Goal: Task Accomplishment & Management: Complete application form

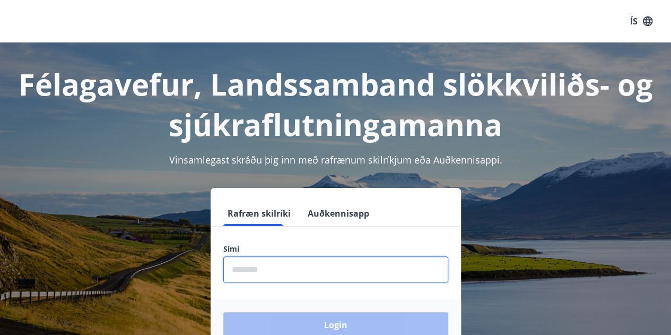
click at [283, 276] on input "phone" at bounding box center [335, 269] width 225 height 26
type input "********"
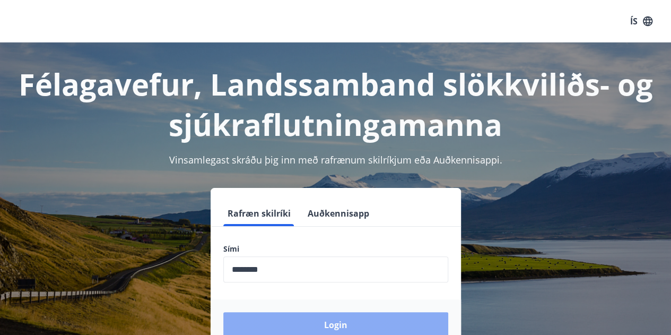
click at [309, 321] on button "Login" at bounding box center [335, 324] width 225 height 25
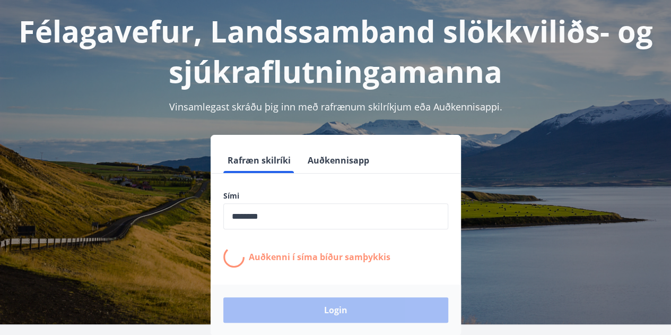
scroll to position [54, 0]
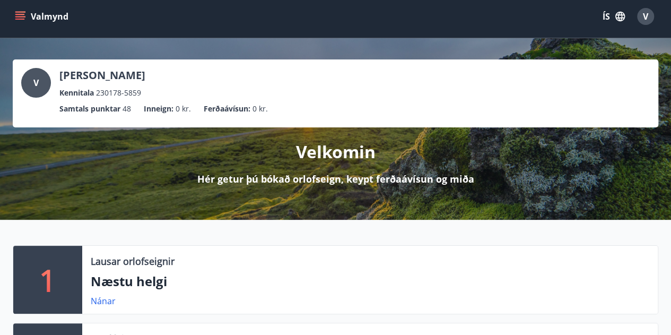
scroll to position [4, 0]
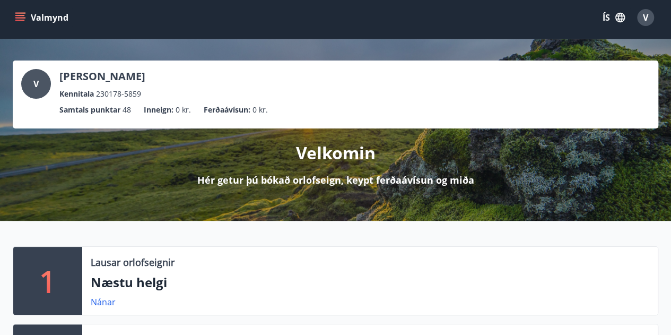
click at [16, 15] on icon "menu" at bounding box center [20, 15] width 10 height 1
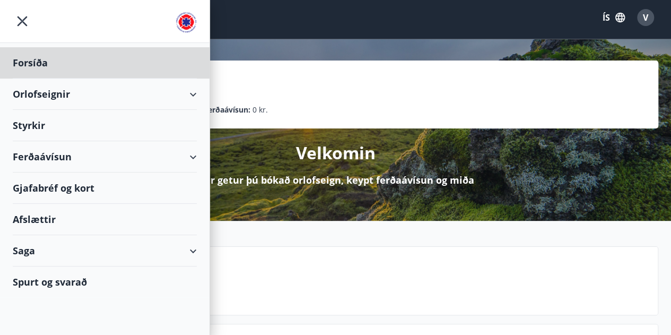
click at [29, 119] on div "Styrkir" at bounding box center [105, 125] width 184 height 31
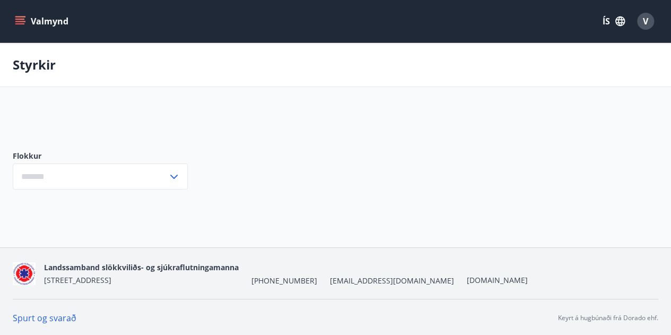
type input "***"
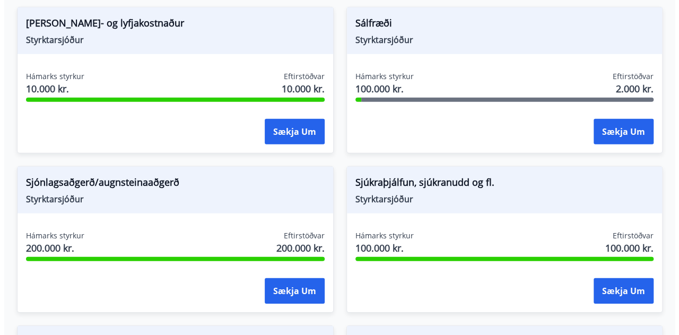
scroll to position [1475, 0]
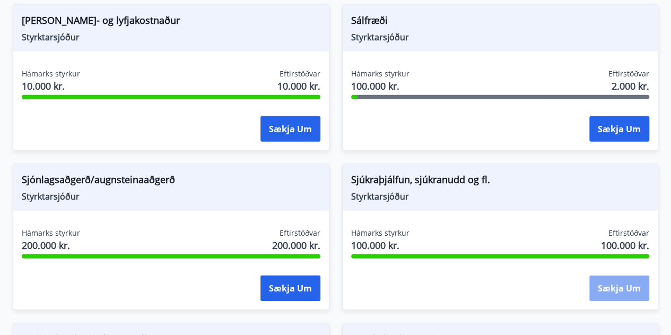
click at [613, 284] on button "Sækja um" at bounding box center [620, 287] width 60 height 25
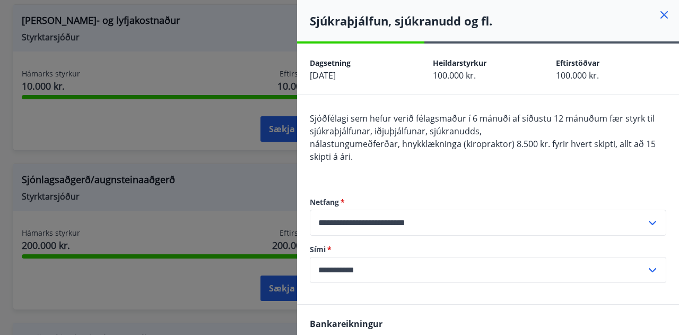
click at [526, 243] on form "**********" at bounding box center [488, 240] width 357 height 86
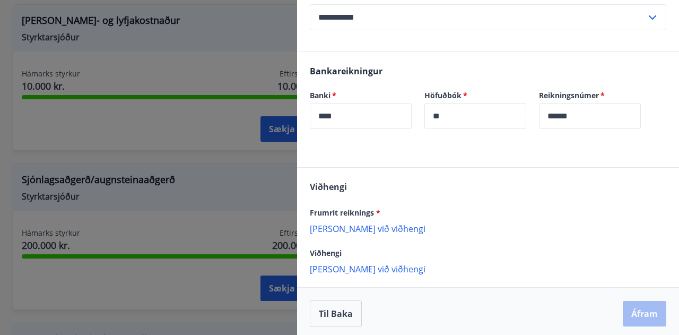
scroll to position [257, 0]
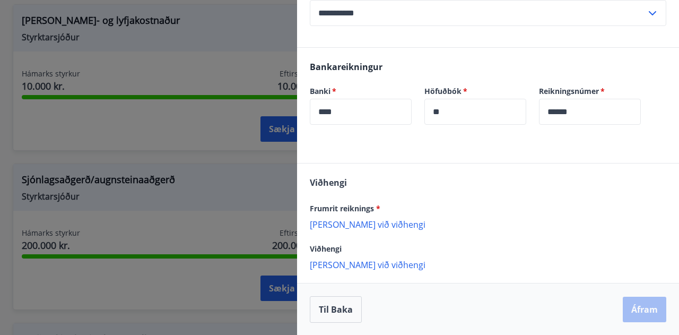
click at [359, 222] on p "[PERSON_NAME] við viðhengi" at bounding box center [488, 224] width 357 height 11
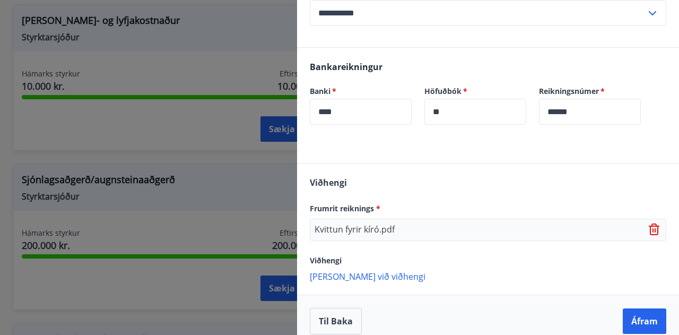
scroll to position [268, 0]
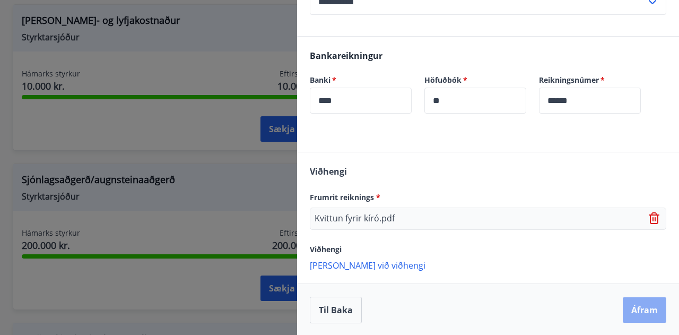
click at [638, 309] on button "Áfram" at bounding box center [645, 309] width 44 height 25
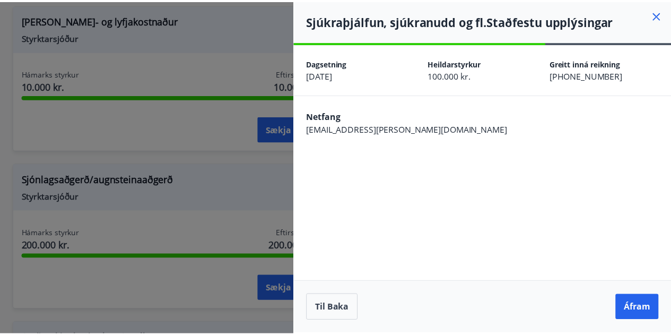
scroll to position [0, 0]
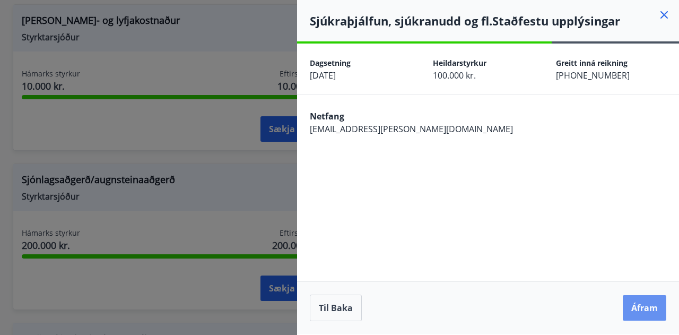
click at [638, 309] on button "Áfram" at bounding box center [645, 307] width 44 height 25
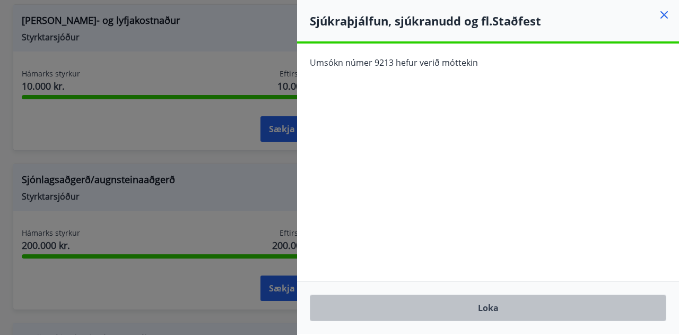
click at [638, 309] on button "Loka" at bounding box center [488, 308] width 357 height 27
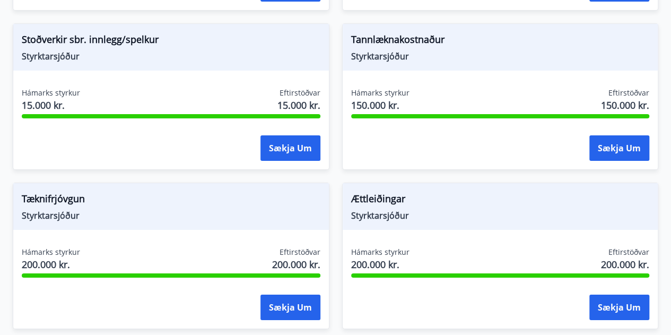
scroll to position [1777, 0]
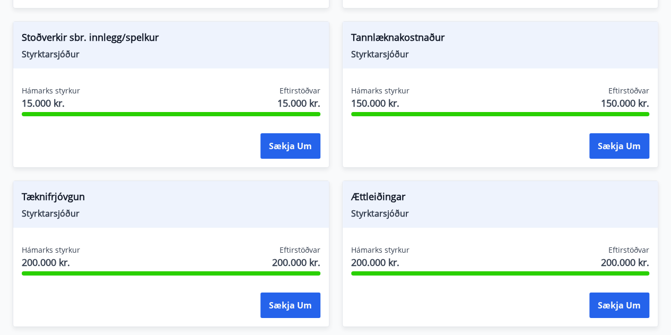
click at [391, 31] on span "Tannlæknakostnaður" at bounding box center [500, 39] width 299 height 18
click at [596, 145] on button "Sækja um" at bounding box center [620, 145] width 60 height 25
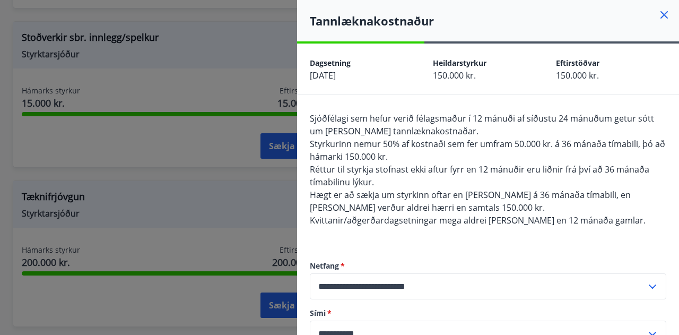
click at [658, 11] on icon at bounding box center [664, 14] width 13 height 13
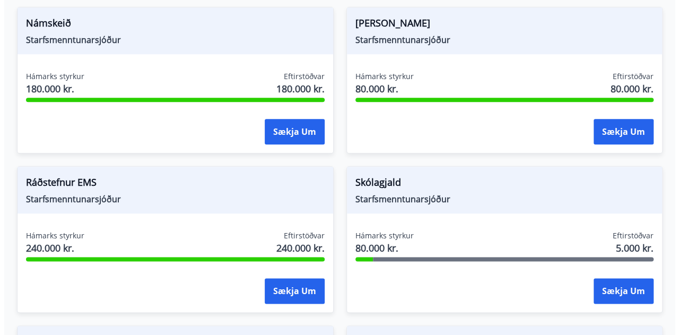
scroll to position [519, 0]
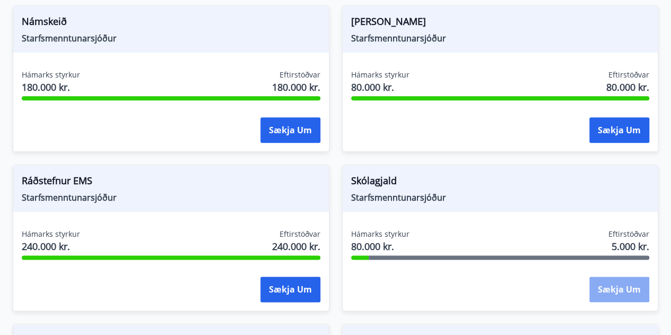
click at [634, 288] on button "Sækja um" at bounding box center [620, 288] width 60 height 25
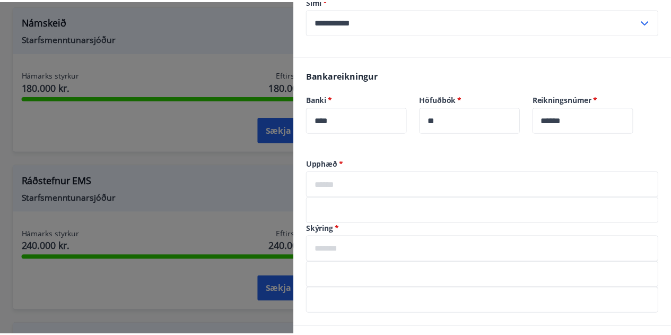
scroll to position [0, 0]
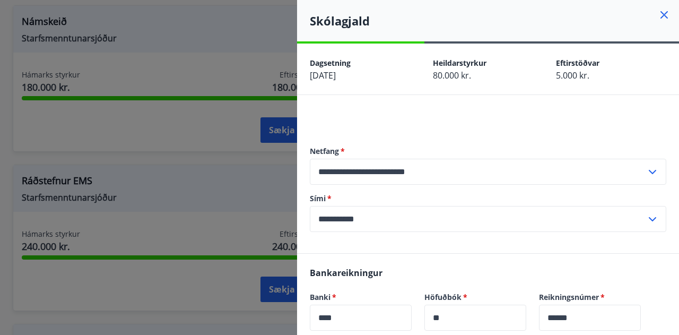
click at [658, 15] on icon at bounding box center [664, 14] width 13 height 13
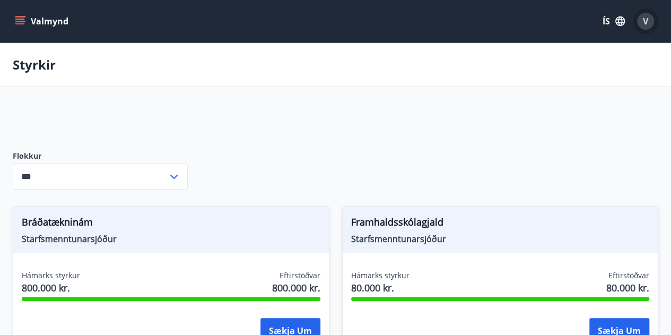
click at [648, 21] on span "V" at bounding box center [645, 21] width 5 height 12
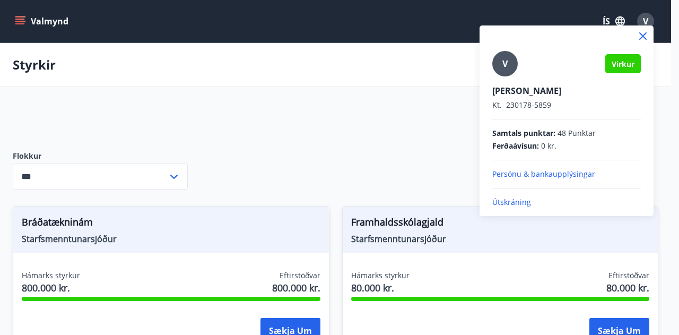
click at [519, 201] on p "Útskráning" at bounding box center [566, 202] width 149 height 11
